Goal: Navigation & Orientation: Find specific page/section

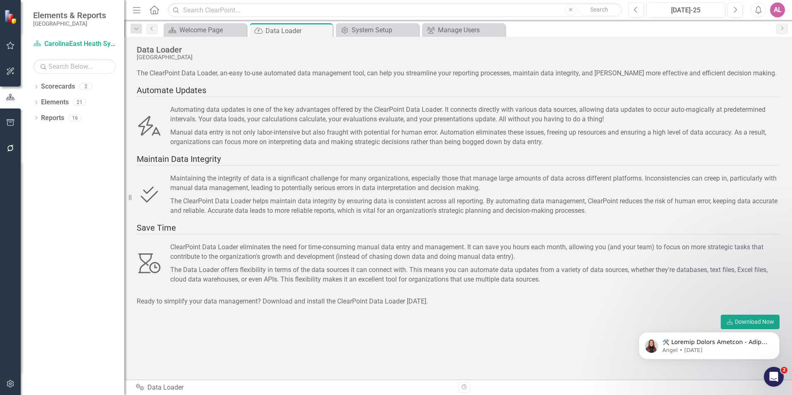
click at [569, 311] on div "The ClearPoint Data Loader, an-easy to-use automated data management tool, can …" at bounding box center [458, 203] width 643 height 269
click at [561, 282] on div "The Data Loader offers flexibility in terms of the data sources it can connect …" at bounding box center [474, 274] width 609 height 19
click at [428, 249] on div "ClearPoint Data Loader eliminates the need for time-consuming manual data entry…" at bounding box center [474, 252] width 609 height 19
click at [496, 368] on div "The ClearPoint Data Loader, an-easy to-use automated data management tool, can …" at bounding box center [458, 219] width 643 height 301
click at [557, 257] on div "ClearPoint Data Loader eliminates the need for time-consuming manual data entry…" at bounding box center [474, 252] width 609 height 19
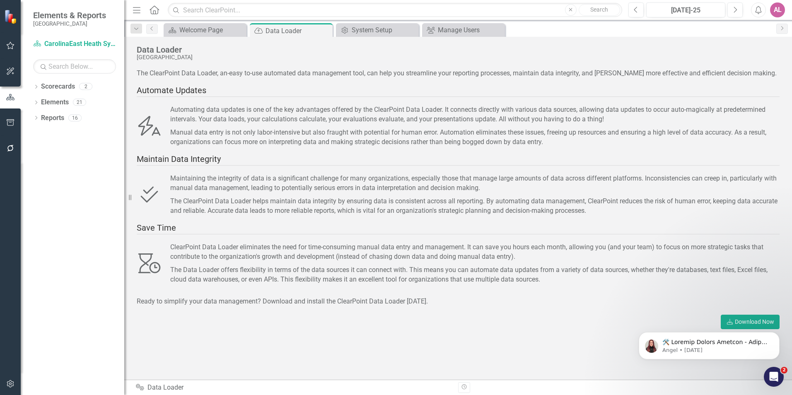
click at [396, 273] on div "The Data Loader offers flexibility in terms of the data sources it can connect …" at bounding box center [474, 274] width 609 height 19
click at [552, 304] on div "Ready to simplify your data management? Download and install the ClearPoint Dat…" at bounding box center [458, 302] width 643 height 10
click at [233, 164] on div "Maintain Data Integrity" at bounding box center [458, 159] width 643 height 12
click at [399, 202] on div "The ClearPoint Data Loader helps maintain data integrity by ensuring data is co…" at bounding box center [474, 206] width 609 height 19
click at [444, 163] on div "Maintain Data Integrity" at bounding box center [458, 159] width 643 height 12
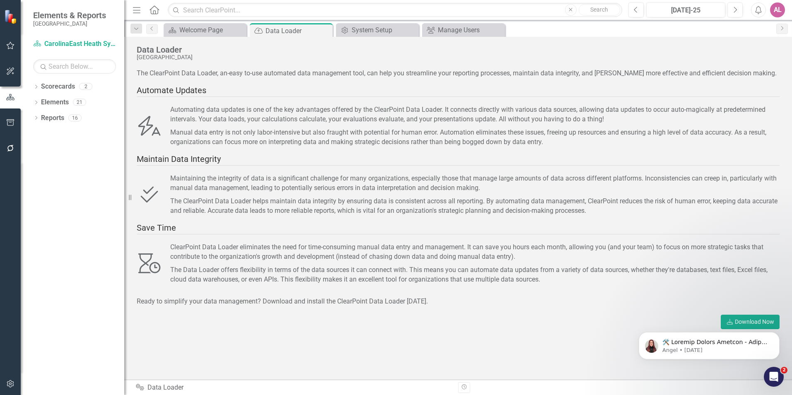
click at [391, 200] on div "The ClearPoint Data Loader helps maintain data integrity by ensuring data is co…" at bounding box center [474, 206] width 609 height 19
click at [409, 228] on div "Save Time" at bounding box center [458, 228] width 643 height 12
click at [554, 241] on div "Save Time icon.saveTime ClearPoint Data Loader eliminates the need for time-con…" at bounding box center [458, 253] width 643 height 63
click at [528, 327] on div "The ClearPoint Data Loader, an-easy to-use automated data management tool, can …" at bounding box center [458, 203] width 643 height 269
click at [554, 304] on div "Ready to simplify your data management? Download and install the ClearPoint Dat…" at bounding box center [458, 302] width 643 height 10
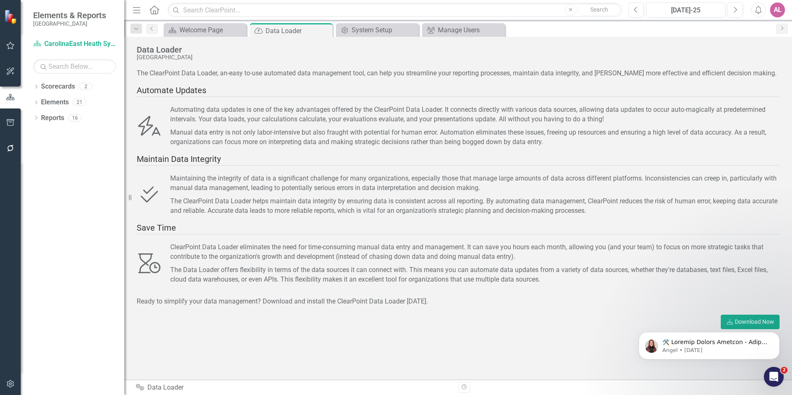
click at [554, 306] on div "Ready to simplify your data management? Download and install the ClearPoint Dat…" at bounding box center [458, 302] width 643 height 10
drag, startPoint x: 423, startPoint y: 305, endPoint x: 491, endPoint y: 331, distance: 72.7
click at [491, 331] on div "The ClearPoint Data Loader, an-easy to-use automated data management tool, can …" at bounding box center [458, 203] width 643 height 269
click at [54, 89] on link "Scorecards" at bounding box center [58, 87] width 34 height 10
